Goal: Transaction & Acquisition: Book appointment/travel/reservation

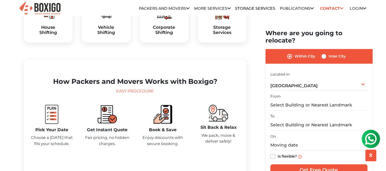
scroll to position [234, 0]
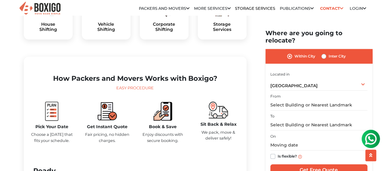
click at [43, 17] on img at bounding box center [48, 9] width 15 height 15
click at [45, 32] on h5 "House Shifting" at bounding box center [48, 27] width 39 height 10
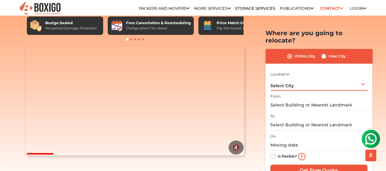
click at [302, 77] on div "Select City Select City [GEOGRAPHIC_DATA] [GEOGRAPHIC_DATA] [GEOGRAPHIC_DATA] […" at bounding box center [319, 83] width 97 height 13
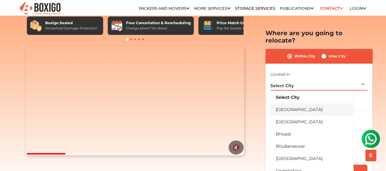
click at [287, 103] on li "[GEOGRAPHIC_DATA]" at bounding box center [312, 109] width 83 height 12
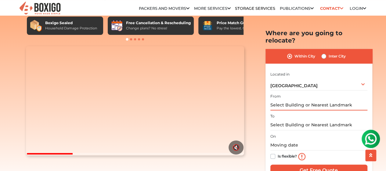
click at [298, 100] on input "text" at bounding box center [319, 105] width 97 height 11
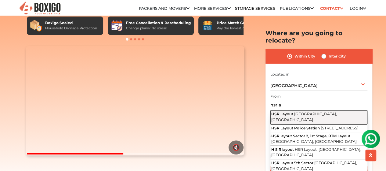
click at [285, 111] on button "HSR Layout [GEOGRAPHIC_DATA], [GEOGRAPHIC_DATA]" at bounding box center [319, 117] width 97 height 14
type input "HSR Layout, [GEOGRAPHIC_DATA], [GEOGRAPHIC_DATA]"
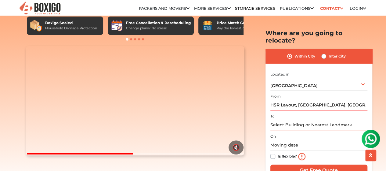
click at [276, 119] on input "text" at bounding box center [319, 124] width 97 height 11
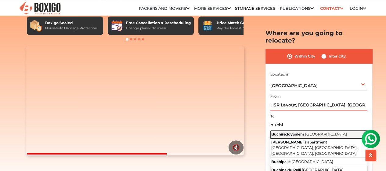
click at [280, 132] on span "Buchireddypalem" at bounding box center [288, 134] width 33 height 5
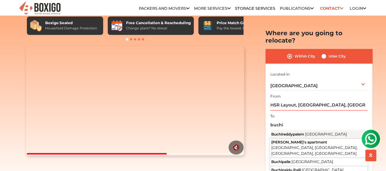
type input "Buchireddypalem, [GEOGRAPHIC_DATA]"
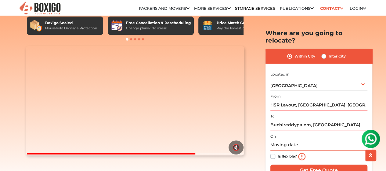
click at [282, 140] on input "text" at bounding box center [319, 145] width 97 height 11
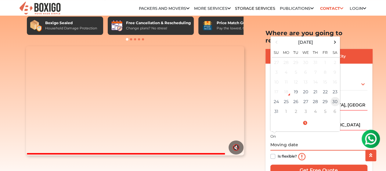
click at [335, 97] on td "30" at bounding box center [336, 102] width 10 height 10
type input "[DATE] 12:00 AM"
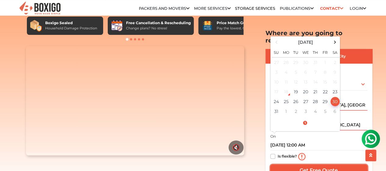
click at [314, 164] on input "Get Free Quote" at bounding box center [319, 170] width 97 height 12
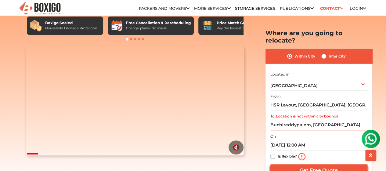
click at [314, 164] on input "Get Free Quote" at bounding box center [319, 170] width 97 height 12
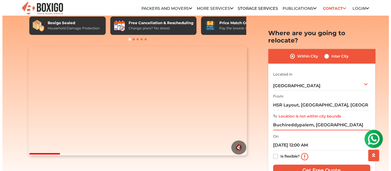
scroll to position [219, 0]
